Goal: Information Seeking & Learning: Find specific fact

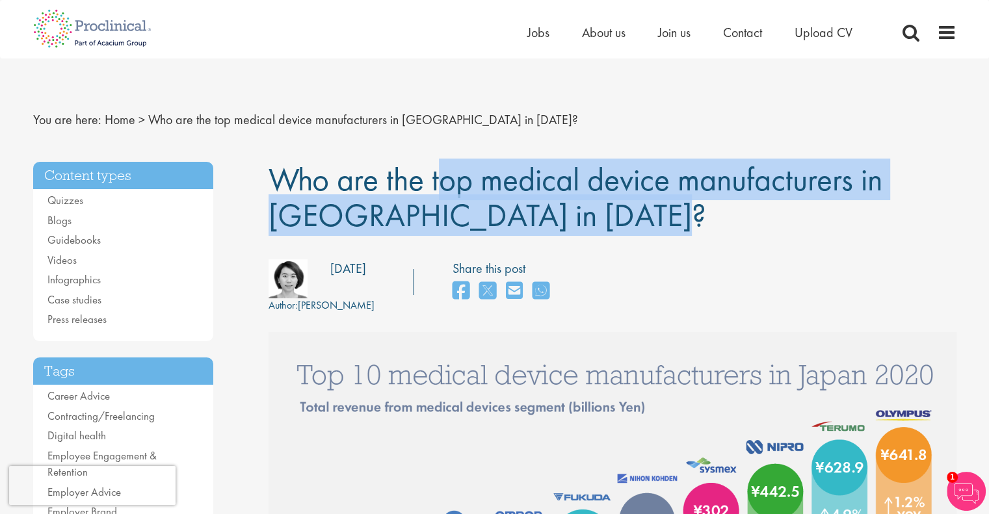
drag, startPoint x: 478, startPoint y: 223, endPoint x: 279, endPoint y: 180, distance: 204.1
click at [279, 180] on h1 "Who are the top medical device manufacturers in [GEOGRAPHIC_DATA] in [DATE]?" at bounding box center [612, 198] width 688 height 72
click at [278, 179] on span "Who are the top medical device manufacturers in [GEOGRAPHIC_DATA] in [DATE]?" at bounding box center [575, 197] width 614 height 77
drag, startPoint x: 267, startPoint y: 177, endPoint x: 514, endPoint y: 219, distance: 250.0
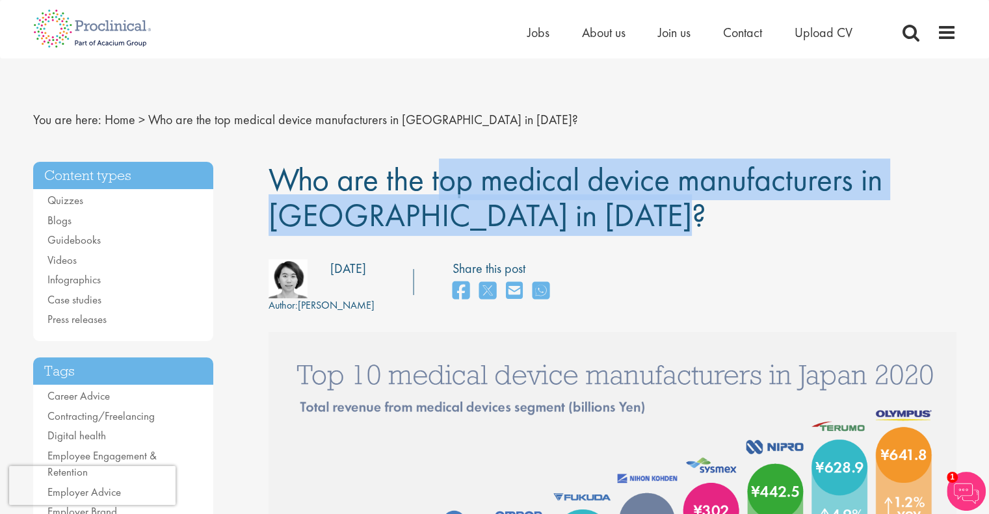
click at [514, 219] on h1 "Who are the top medical device manufacturers in [GEOGRAPHIC_DATA] in [DATE]?" at bounding box center [612, 198] width 688 height 72
drag, startPoint x: 492, startPoint y: 214, endPoint x: 278, endPoint y: 181, distance: 217.0
click at [284, 182] on h1 "Who are the top medical device manufacturers in [GEOGRAPHIC_DATA] in [DATE]?" at bounding box center [612, 198] width 688 height 72
drag, startPoint x: 270, startPoint y: 179, endPoint x: 516, endPoint y: 208, distance: 246.7
click at [516, 208] on h1 "Who are the top medical device manufacturers in [GEOGRAPHIC_DATA] in [DATE]?" at bounding box center [612, 198] width 688 height 72
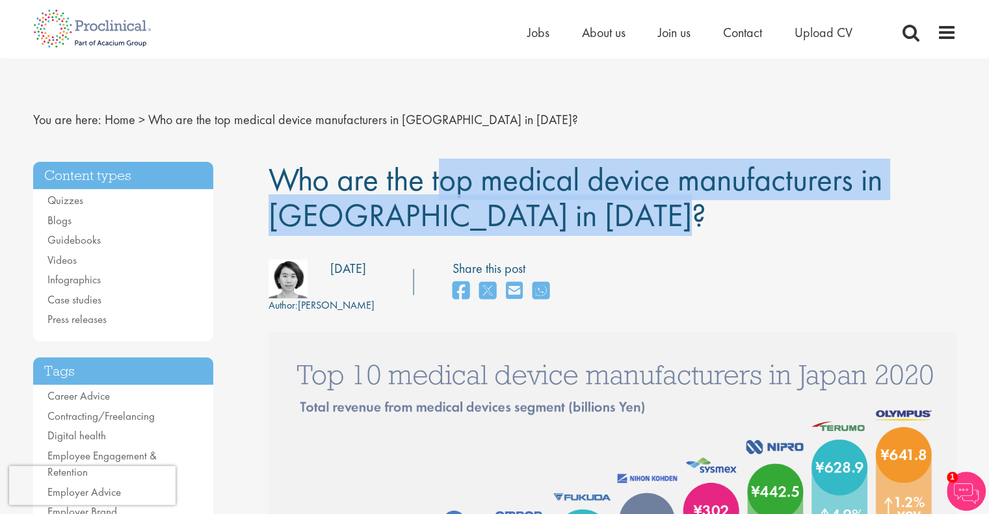
click at [516, 208] on h1 "Who are the top medical device manufacturers in [GEOGRAPHIC_DATA] in [DATE]?" at bounding box center [612, 198] width 688 height 72
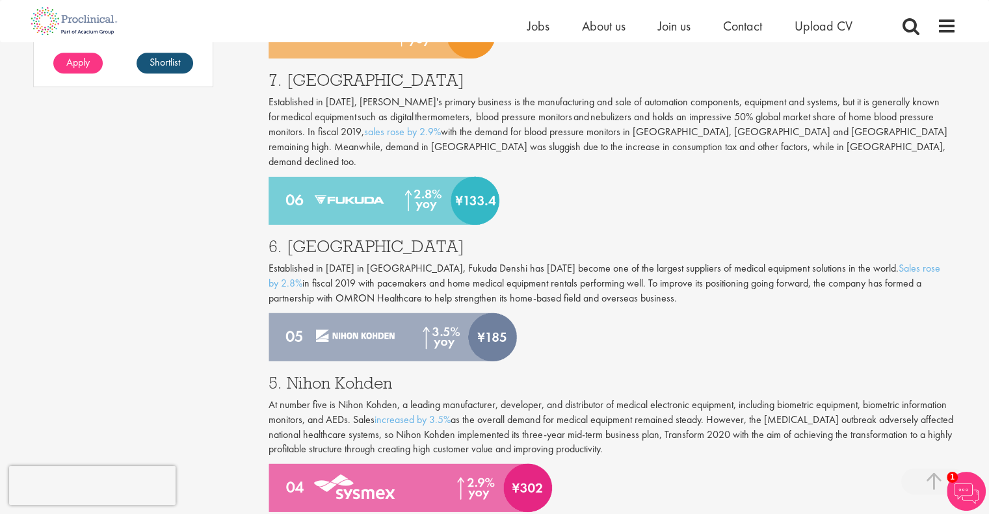
scroll to position [1365, 0]
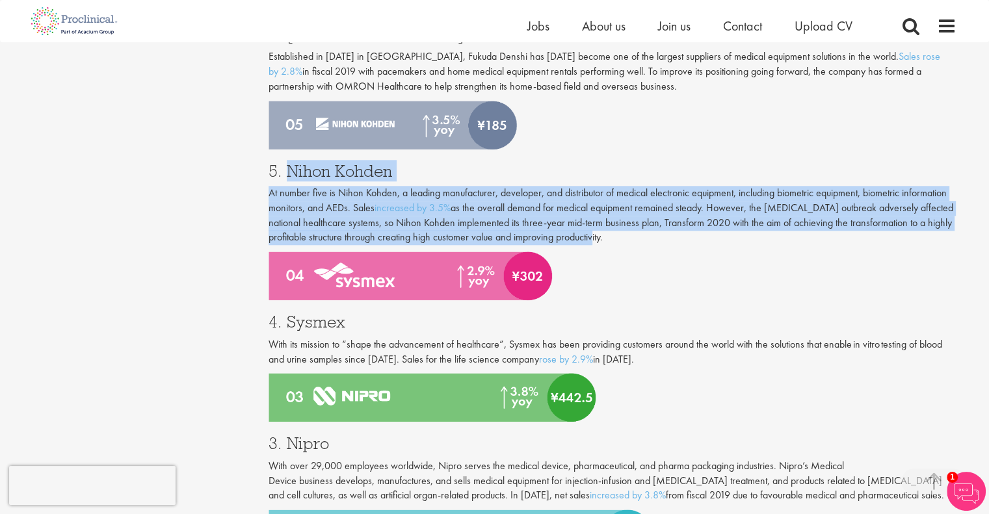
drag, startPoint x: 283, startPoint y: 143, endPoint x: 694, endPoint y: 221, distance: 418.2
click at [694, 221] on div "5. Nihon Kohden At number five is Nihon Kohden, a leading manufacturer, develop…" at bounding box center [612, 201] width 707 height 103
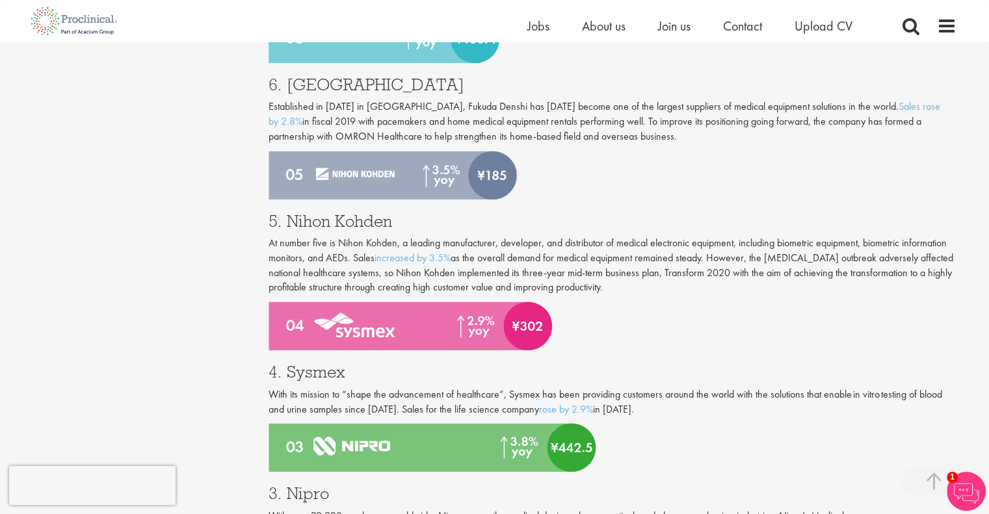
scroll to position [1560, 0]
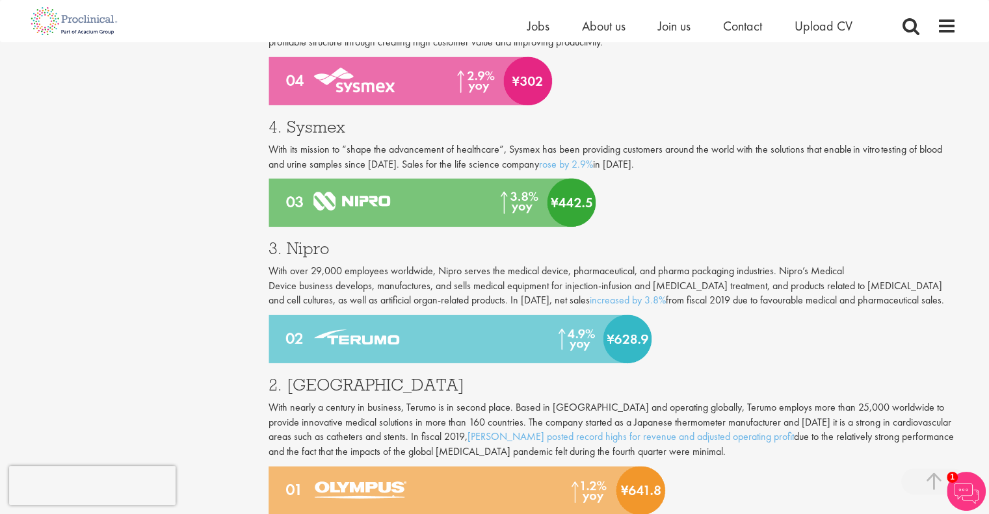
drag, startPoint x: 863, startPoint y: 272, endPoint x: 263, endPoint y: 241, distance: 600.8
drag, startPoint x: 325, startPoint y: 246, endPoint x: 862, endPoint y: 272, distance: 537.6
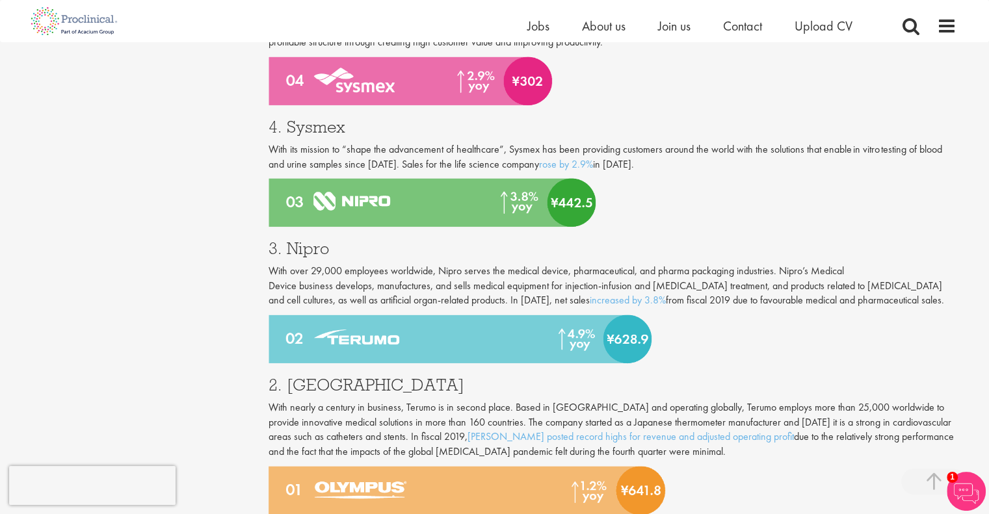
click at [862, 272] on p "With over 29,000 employees worldwide, Nipro serves the medical device, pharmace…" at bounding box center [612, 286] width 688 height 45
drag, startPoint x: 866, startPoint y: 272, endPoint x: 266, endPoint y: 239, distance: 600.9
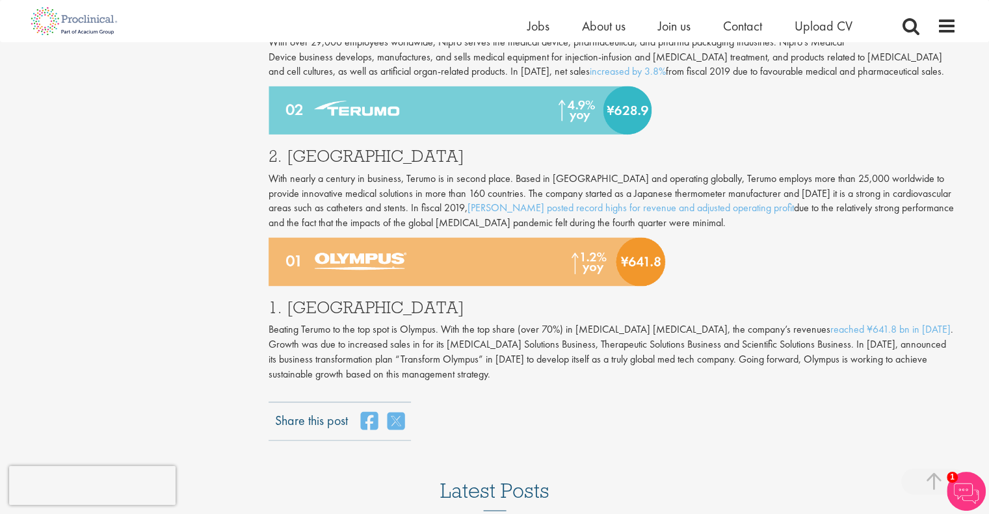
scroll to position [1820, 0]
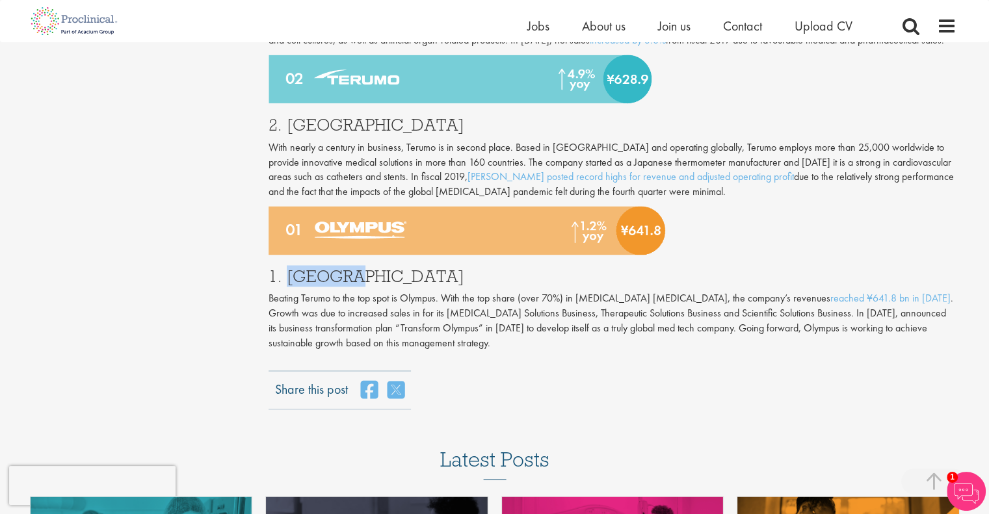
drag, startPoint x: 288, startPoint y: 250, endPoint x: 384, endPoint y: 250, distance: 96.2
click at [384, 268] on h3 "1. [GEOGRAPHIC_DATA]" at bounding box center [612, 276] width 688 height 17
drag, startPoint x: 268, startPoint y: 274, endPoint x: 499, endPoint y: 308, distance: 233.2
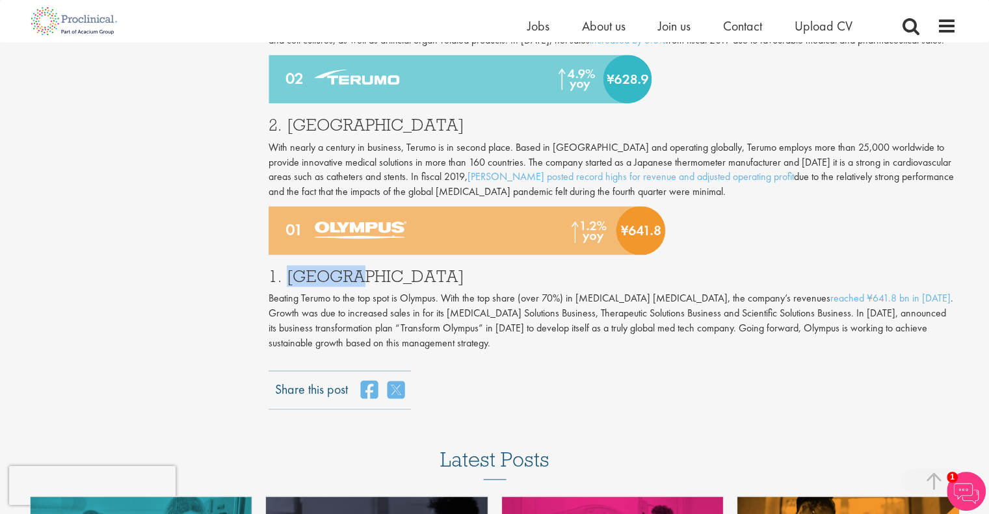
click at [499, 308] on p "Beating Terumo to the top spot is Olympus. With the top share (over 70%) in [ME…" at bounding box center [612, 320] width 688 height 59
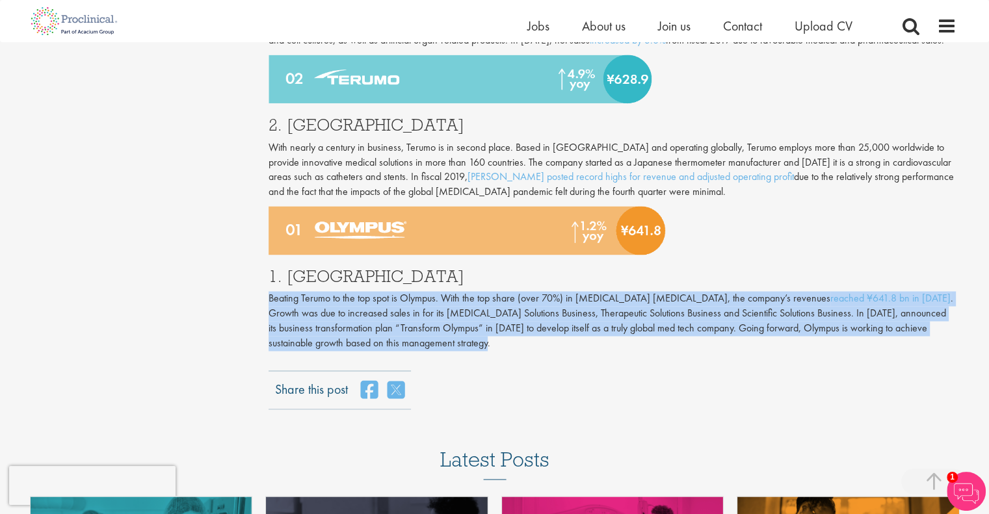
drag, startPoint x: 488, startPoint y: 317, endPoint x: 268, endPoint y: 275, distance: 223.6
click at [268, 291] on p "Beating Terumo to the top spot is Olympus. With the top share (over 70%) in [ME…" at bounding box center [612, 320] width 688 height 59
drag, startPoint x: 268, startPoint y: 275, endPoint x: 480, endPoint y: 311, distance: 215.0
click at [480, 311] on p "Beating Terumo to the top spot is Olympus. With the top share (over 70%) in [ME…" at bounding box center [612, 320] width 688 height 59
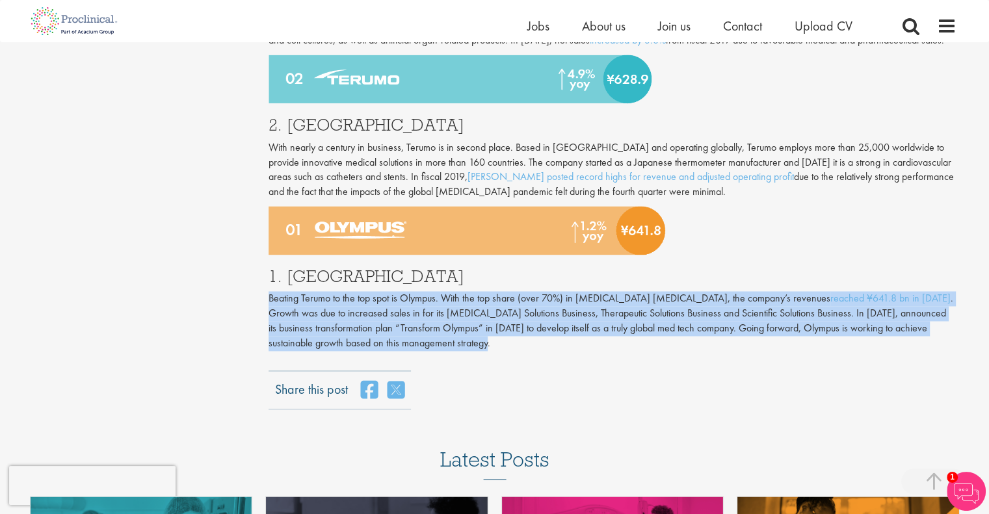
click at [480, 311] on p "Beating Terumo to the top spot is Olympus. With the top share (over 70%) in [ME…" at bounding box center [612, 320] width 688 height 59
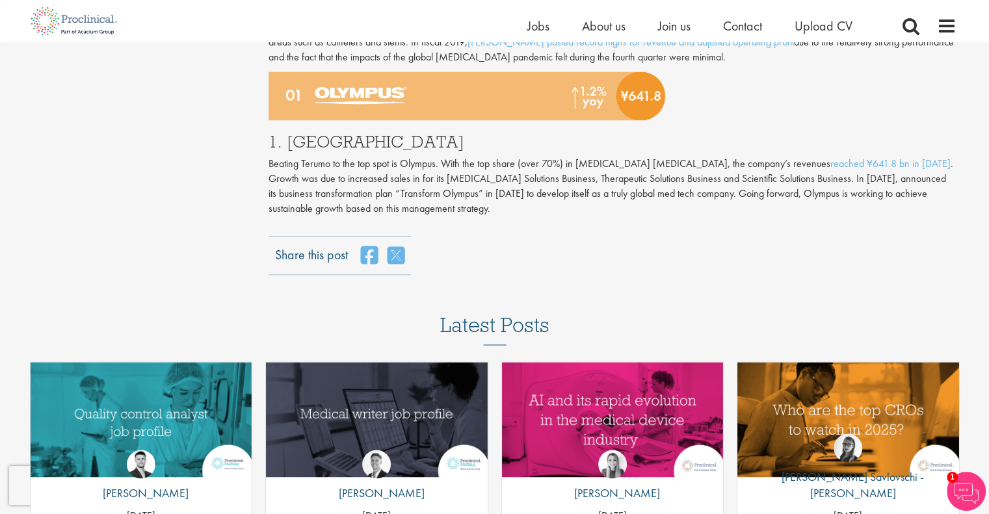
scroll to position [1950, 0]
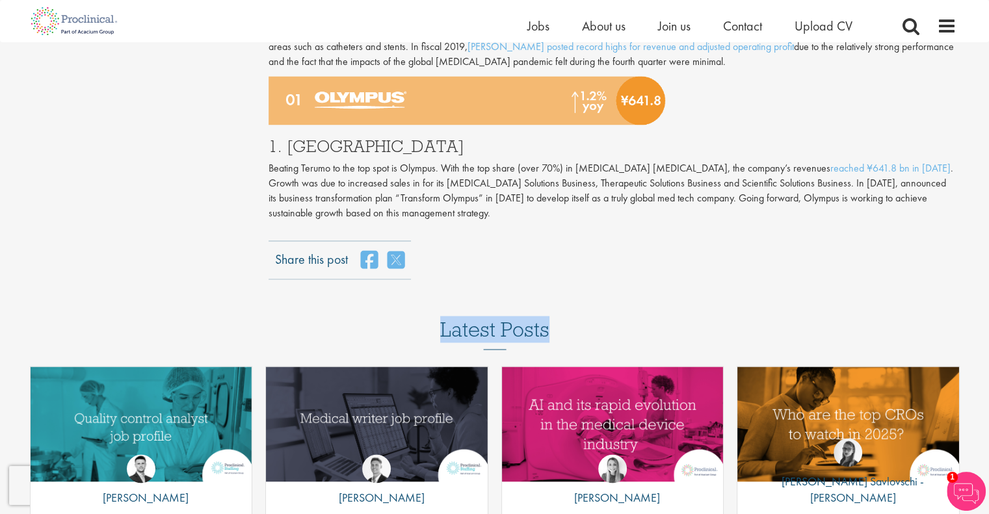
drag, startPoint x: 427, startPoint y: 289, endPoint x: 550, endPoint y: 297, distance: 123.2
click at [550, 319] on div "Latest Posts Quality control analyst job profile by [PERSON_NAME] [DATE] Medica…" at bounding box center [494, 488] width 989 height 338
drag, startPoint x: 550, startPoint y: 297, endPoint x: 460, endPoint y: 297, distance: 90.4
click at [460, 319] on div "Latest Posts Quality control analyst job profile by [PERSON_NAME] [DATE] Medica…" at bounding box center [494, 488] width 989 height 338
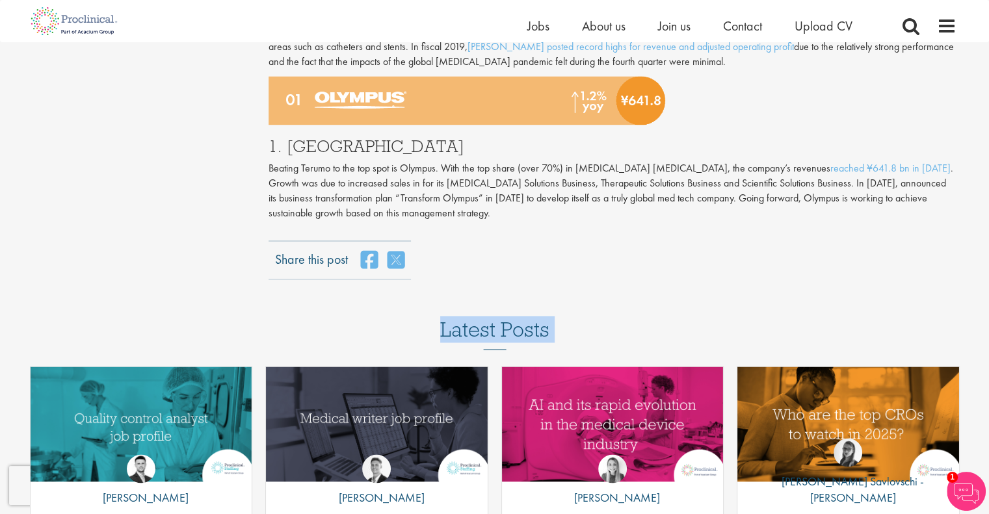
click at [460, 319] on h3 "Latest Posts" at bounding box center [494, 334] width 109 height 31
drag, startPoint x: 502, startPoint y: 192, endPoint x: 262, endPoint y: 141, distance: 245.2
